Goal: Information Seeking & Learning: Learn about a topic

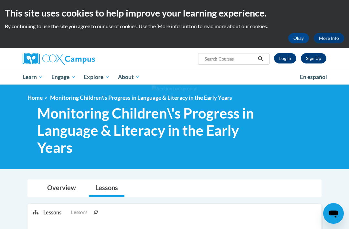
click at [283, 59] on link "Log In" at bounding box center [285, 58] width 22 height 10
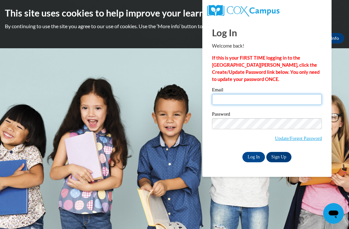
click at [250, 95] on input "Email" at bounding box center [267, 99] width 110 height 11
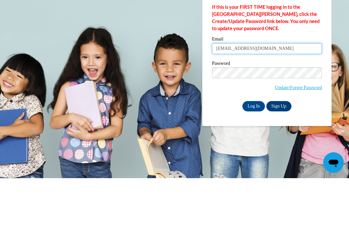
type input "bettyevans84@yahoo.com"
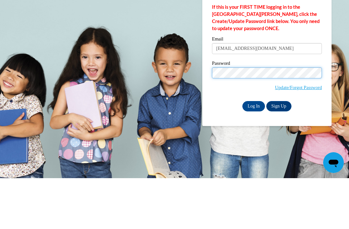
click at [254, 152] on input "Log In" at bounding box center [254, 157] width 23 height 10
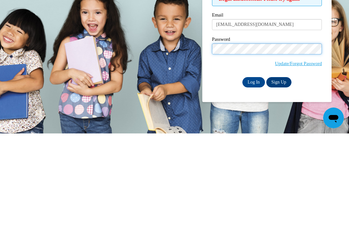
click at [254, 172] on input "Log In" at bounding box center [254, 177] width 23 height 10
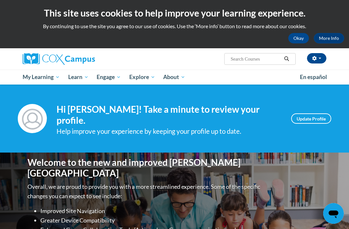
click at [0, 0] on span "My Course Progress" at bounding box center [0, 0] width 0 height 0
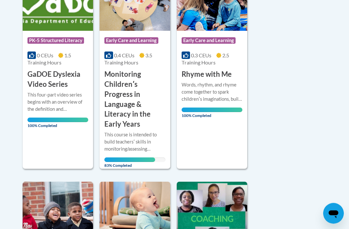
scroll to position [201, 0]
click at [138, 126] on h3 "Monitoring Childrenʹs Progress in Language & Literacy in the Early Years" at bounding box center [135, 99] width 61 height 60
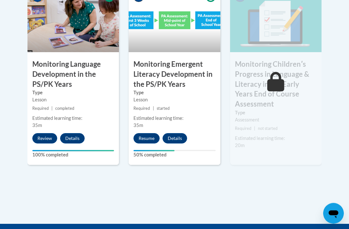
scroll to position [660, 0]
click at [146, 133] on button "Resume" at bounding box center [147, 138] width 26 height 10
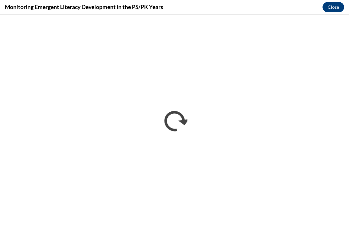
scroll to position [0, 0]
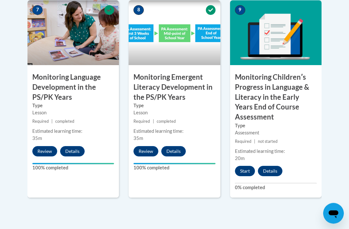
scroll to position [645, 0]
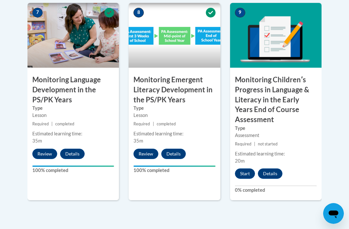
click at [244, 168] on button "Start" at bounding box center [245, 173] width 20 height 10
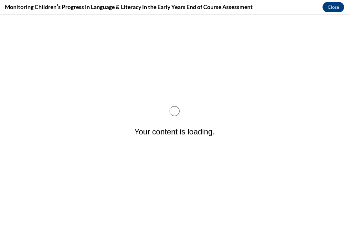
scroll to position [0, 0]
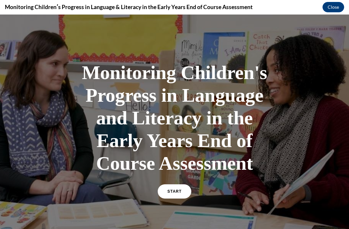
click at [174, 192] on span "START" at bounding box center [175, 191] width 14 height 5
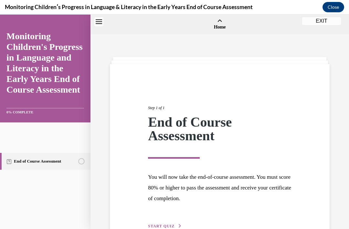
scroll to position [20, 0]
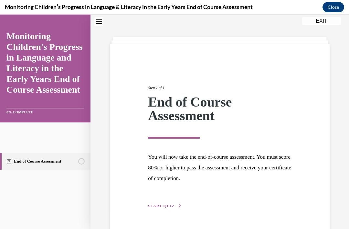
click at [167, 206] on span "START QUIZ" at bounding box center [161, 206] width 27 height 5
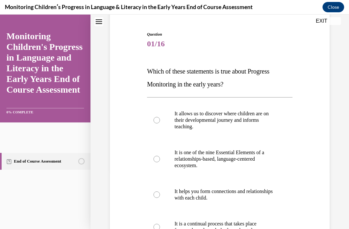
scroll to position [60, 0]
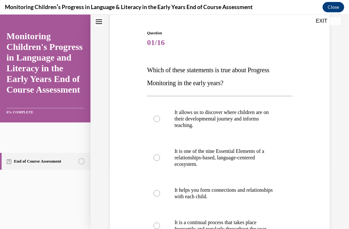
click at [157, 227] on div at bounding box center [157, 225] width 6 height 6
click at [157, 227] on input "It is a continual process that takes place frequently and regularly throughout …" at bounding box center [157, 225] width 6 height 6
radio input "true"
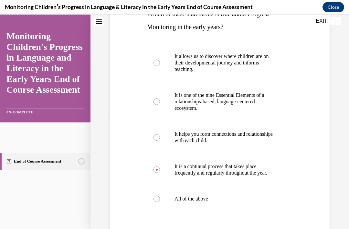
scroll to position [116, 0]
click at [160, 202] on label "All of the above" at bounding box center [220, 199] width 146 height 26
click at [160, 202] on input "All of the above" at bounding box center [157, 199] width 6 height 6
radio input "true"
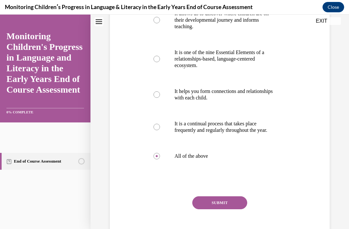
click at [219, 209] on button "SUBMIT" at bounding box center [220, 202] width 55 height 13
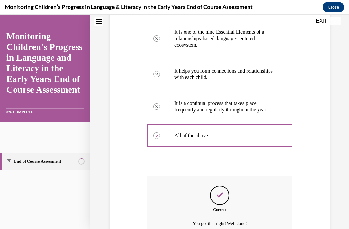
scroll to position [215, 0]
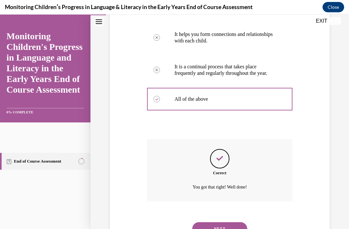
click at [219, 222] on button "NEXT" at bounding box center [220, 228] width 55 height 13
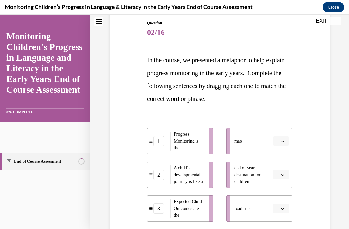
scroll to position [71, 0]
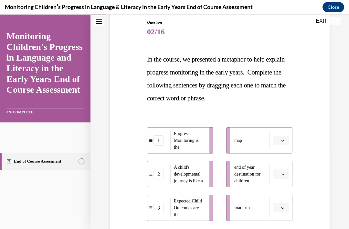
click at [283, 141] on icon "button" at bounding box center [282, 140] width 3 height 3
click at [279, 166] on span "1" at bounding box center [279, 167] width 2 height 5
click at [285, 173] on span "button" at bounding box center [283, 174] width 5 height 5
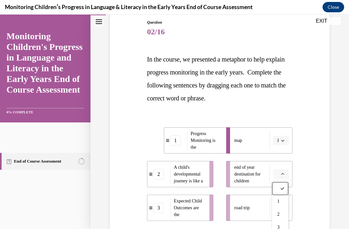
click at [278, 214] on span "2" at bounding box center [279, 214] width 2 height 5
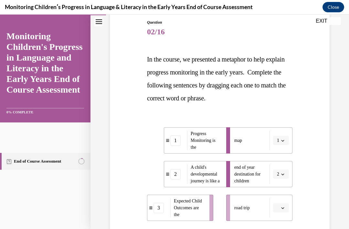
click at [284, 173] on icon "button" at bounding box center [282, 173] width 3 height 3
click at [279, 226] on span "3" at bounding box center [277, 227] width 2 height 5
click at [283, 174] on icon "button" at bounding box center [283, 174] width 3 height 2
click at [280, 226] on div "3" at bounding box center [279, 227] width 16 height 13
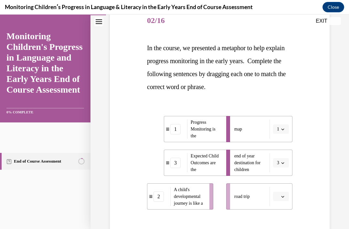
scroll to position [82, 0]
click at [284, 193] on button "button" at bounding box center [281, 197] width 16 height 10
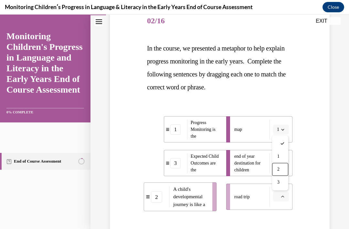
click at [283, 166] on div "2" at bounding box center [280, 169] width 16 height 13
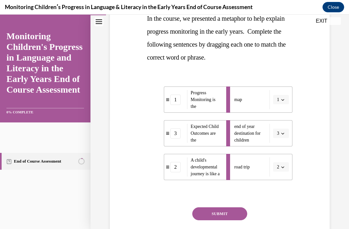
click at [229, 213] on button "SUBMIT" at bounding box center [220, 213] width 55 height 13
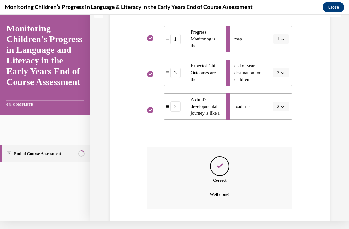
scroll to position [179, 0]
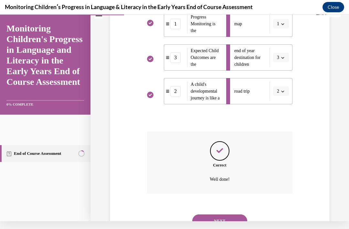
click at [230, 214] on button "NEXT" at bounding box center [220, 220] width 55 height 13
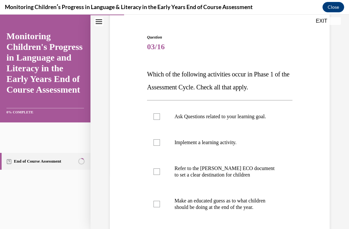
scroll to position [56, 0]
click at [152, 171] on label "Refer to the [PERSON_NAME] ECO document to set a clear destination for children" at bounding box center [220, 171] width 146 height 32
click at [154, 171] on input "Refer to the [PERSON_NAME] ECO document to set a clear destination for children" at bounding box center [157, 171] width 6 height 6
checkbox input "true"
click at [160, 144] on div at bounding box center [157, 142] width 6 height 6
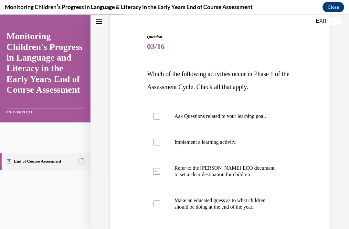
click at [160, 144] on input "Implement a learning activity." at bounding box center [157, 142] width 6 height 6
checkbox input "true"
click at [159, 116] on div at bounding box center [157, 116] width 6 height 6
click at [159, 116] on input "Ask Questions related to your learning goal." at bounding box center [157, 116] width 6 height 6
checkbox input "true"
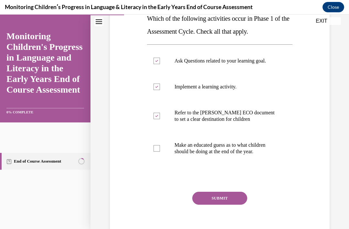
click at [225, 193] on button "SUBMIT" at bounding box center [220, 198] width 55 height 13
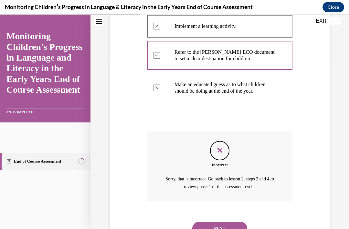
scroll to position [171, 0]
click at [223, 222] on button "NEXT" at bounding box center [220, 228] width 55 height 13
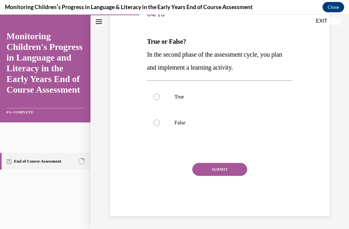
scroll to position [60, 0]
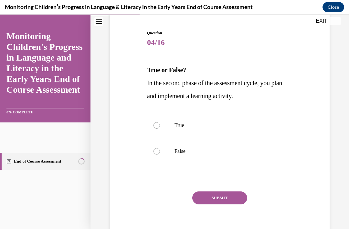
click at [160, 127] on label "True" at bounding box center [220, 125] width 146 height 26
click at [160, 127] on input "True" at bounding box center [157, 125] width 6 height 6
radio input "true"
click at [228, 200] on button "SUBMIT" at bounding box center [220, 197] width 55 height 13
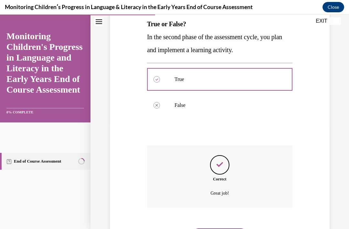
scroll to position [112, 0]
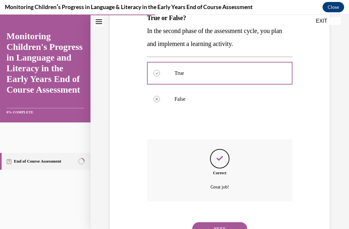
click at [230, 222] on button "NEXT" at bounding box center [220, 228] width 55 height 13
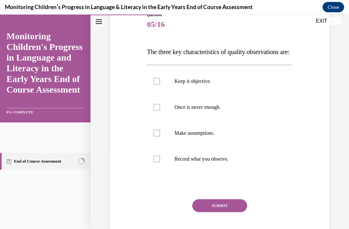
scroll to position [78, 0]
click at [156, 162] on div at bounding box center [157, 158] width 6 height 6
click at [156, 162] on input "Record what you observe." at bounding box center [157, 158] width 6 height 6
checkbox input "true"
click at [161, 119] on label "Once is never enough." at bounding box center [220, 107] width 146 height 26
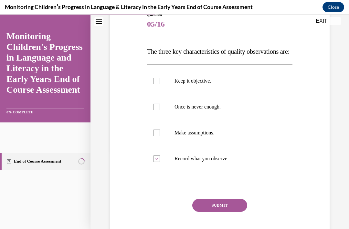
click at [160, 110] on input "Once is never enough." at bounding box center [157, 107] width 6 height 6
checkbox input "true"
click at [158, 84] on div at bounding box center [157, 81] width 6 height 6
click at [158, 84] on input "Keep it objective." at bounding box center [157, 81] width 6 height 6
checkbox input "true"
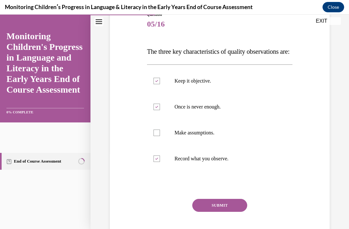
click at [223, 212] on button "SUBMIT" at bounding box center [220, 205] width 55 height 13
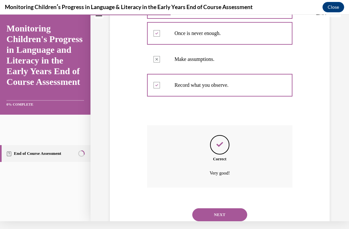
scroll to position [151, 0]
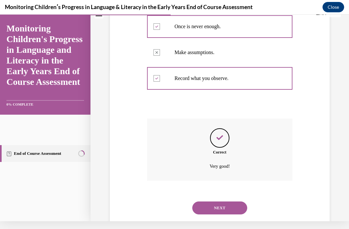
click at [225, 211] on button "NEXT" at bounding box center [220, 207] width 55 height 13
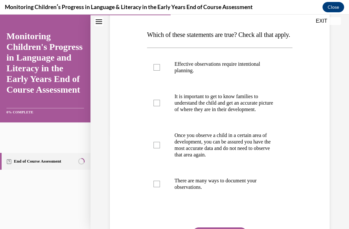
scroll to position [95, 0]
click at [163, 78] on label "Effective observations require intentional planning." at bounding box center [220, 67] width 146 height 32
click at [160, 70] on input "Effective observations require intentional planning." at bounding box center [157, 67] width 6 height 6
checkbox input "true"
click at [167, 113] on label "It is important to get to know families to understand the child and get an accu…" at bounding box center [220, 102] width 146 height 39
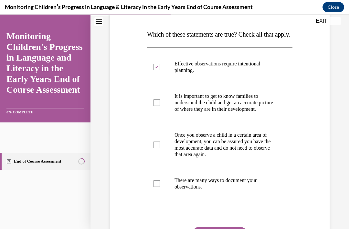
click at [160, 106] on input "It is important to get to know families to understand the child and get an accu…" at bounding box center [157, 102] width 6 height 6
checkbox input "true"
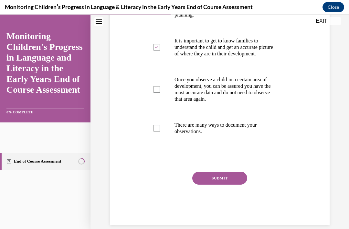
scroll to position [150, 0]
click at [160, 132] on div at bounding box center [157, 128] width 6 height 6
click at [160, 132] on input "There are many ways to document your observations." at bounding box center [157, 128] width 6 height 6
checkbox input "true"
click at [227, 185] on button "SUBMIT" at bounding box center [220, 178] width 55 height 13
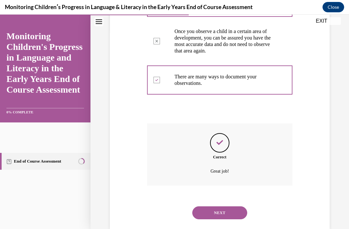
scroll to position [203, 0]
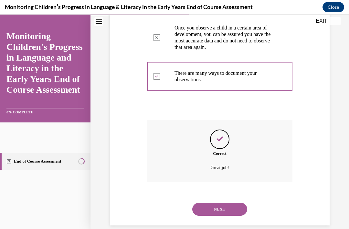
click at [221, 215] on button "NEXT" at bounding box center [220, 209] width 55 height 13
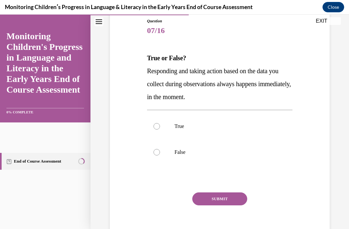
click at [159, 152] on div at bounding box center [157, 152] width 6 height 6
click at [159, 152] on input "False" at bounding box center [157, 152] width 6 height 6
radio input "true"
click at [236, 198] on button "SUBMIT" at bounding box center [220, 198] width 55 height 13
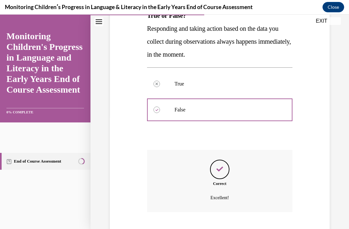
scroll to position [125, 0]
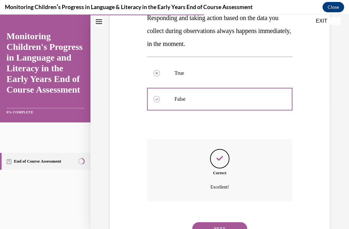
click at [217, 222] on button "NEXT" at bounding box center [220, 228] width 55 height 13
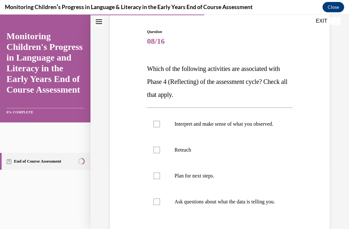
scroll to position [61, 0]
click at [158, 153] on div at bounding box center [157, 150] width 6 height 6
click at [158, 153] on input "Reteach" at bounding box center [157, 150] width 6 height 6
checkbox input "true"
click at [153, 177] on label "Plan for next steps." at bounding box center [220, 176] width 146 height 26
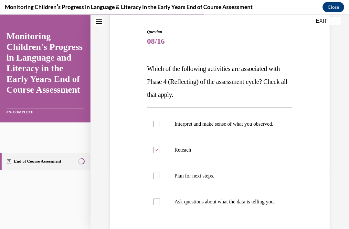
click at [154, 177] on input "Plan for next steps." at bounding box center [157, 175] width 6 height 6
checkbox input "true"
click at [158, 148] on label "Reteach" at bounding box center [220, 150] width 146 height 26
click at [158, 148] on input "Reteach" at bounding box center [157, 150] width 6 height 6
checkbox input "false"
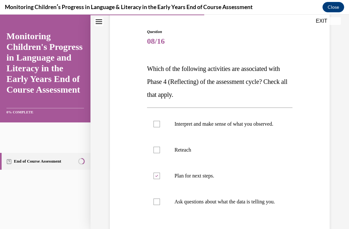
click at [156, 120] on label "Interpret and make sense of what you observed." at bounding box center [220, 124] width 146 height 26
click at [156, 121] on input "Interpret and make sense of what you observed." at bounding box center [157, 124] width 6 height 6
checkbox input "true"
click at [154, 205] on div at bounding box center [157, 201] width 6 height 6
click at [154, 205] on input "Ask questions about what the data is telling you." at bounding box center [157, 201] width 6 height 6
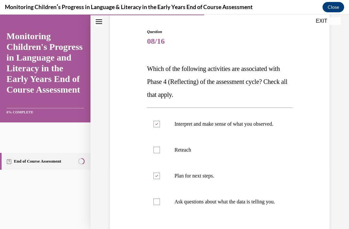
checkbox input "true"
click at [159, 176] on label "Plan for next steps." at bounding box center [220, 176] width 146 height 26
click at [159, 176] on input "Plan for next steps." at bounding box center [157, 175] width 6 height 6
checkbox input "false"
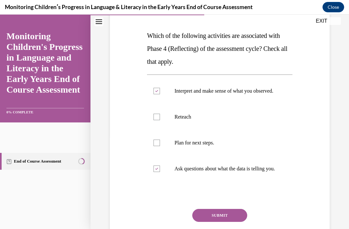
scroll to position [94, 0]
click at [215, 222] on button "SUBMIT" at bounding box center [220, 215] width 55 height 13
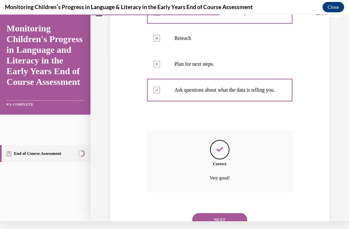
scroll to position [177, 0]
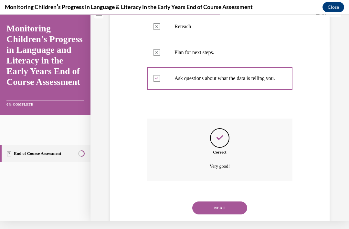
click at [220, 214] on button "NEXT" at bounding box center [220, 207] width 55 height 13
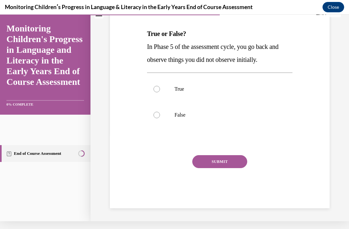
scroll to position [60, 0]
